Goal: Task Accomplishment & Management: Use online tool/utility

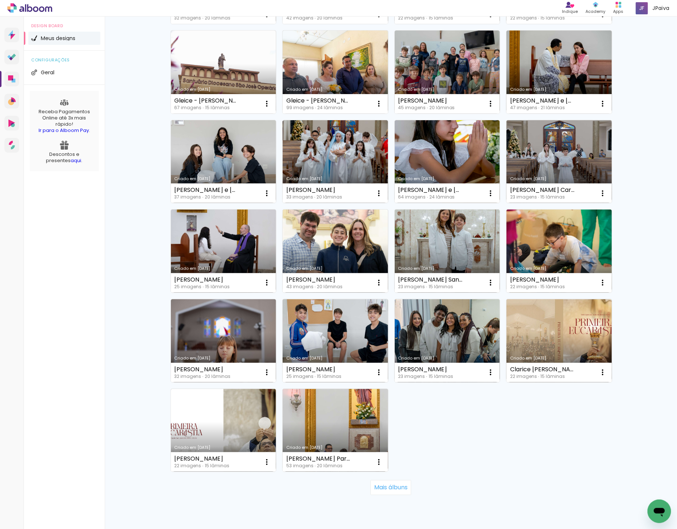
scroll to position [243, 0]
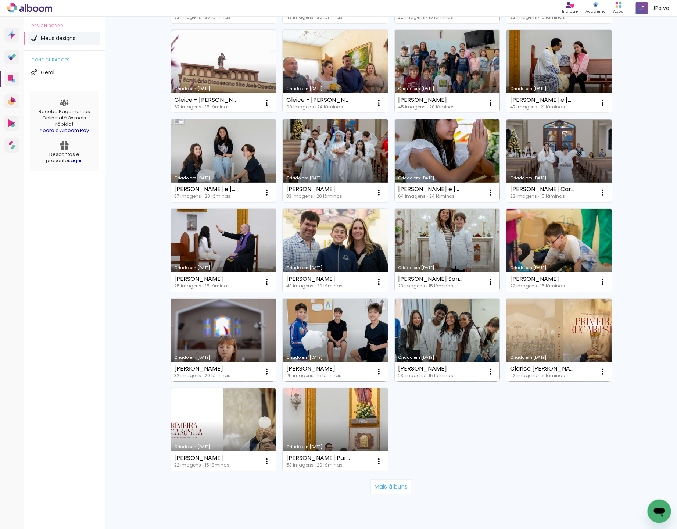
click at [447, 165] on link "Criado em [DATE]" at bounding box center [448, 160] width 106 height 83
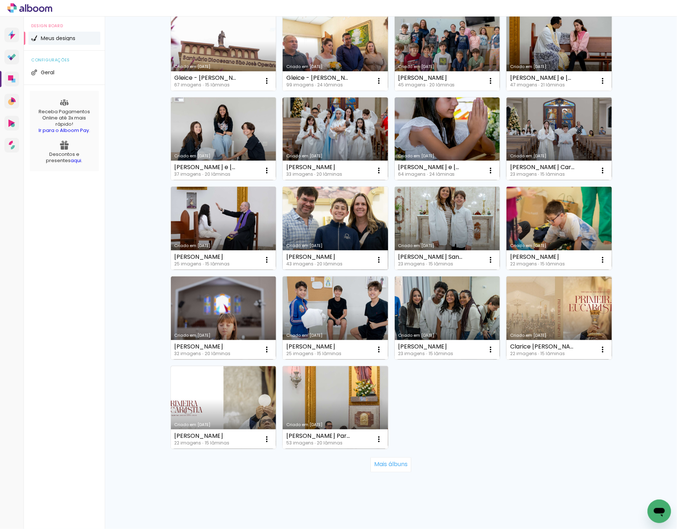
scroll to position [268, 0]
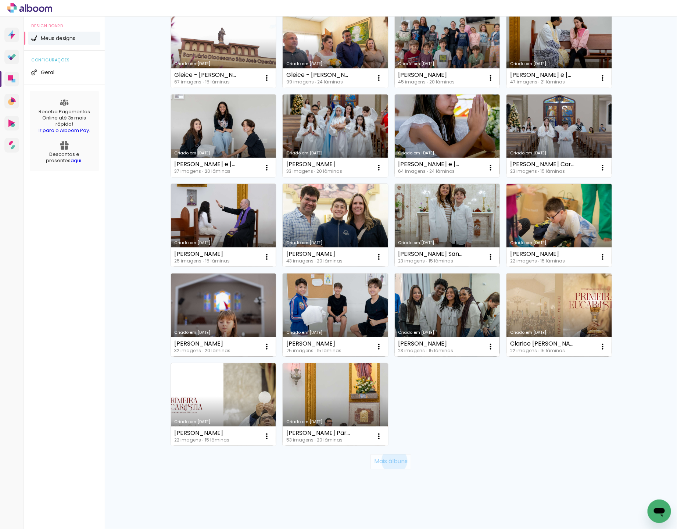
click at [0, 0] on slot "Mais álbuns" at bounding box center [0, 0] width 0 height 0
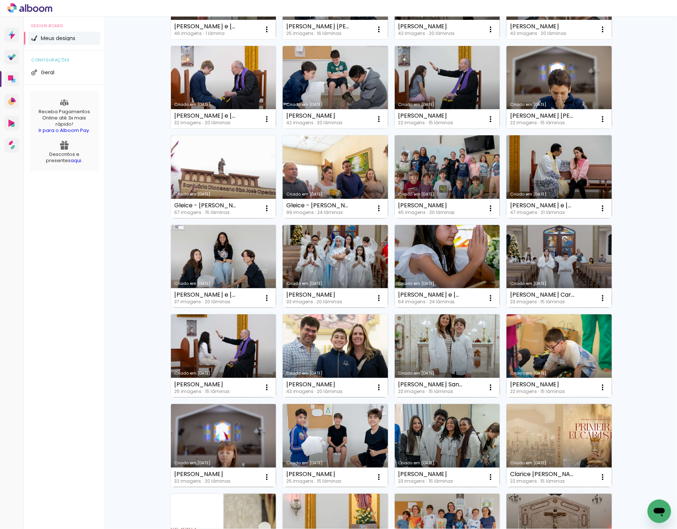
scroll to position [0, 0]
